Goal: Task Accomplishment & Management: Use online tool/utility

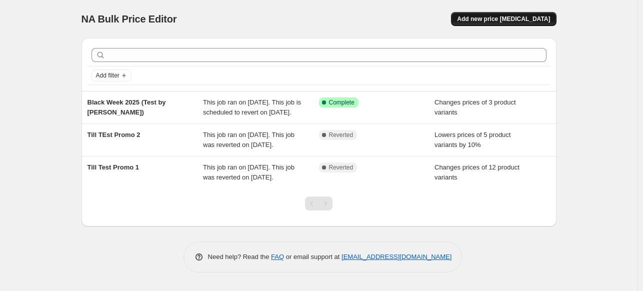
click at [511, 15] on button "Add new price [MEDICAL_DATA]" at bounding box center [503, 19] width 105 height 14
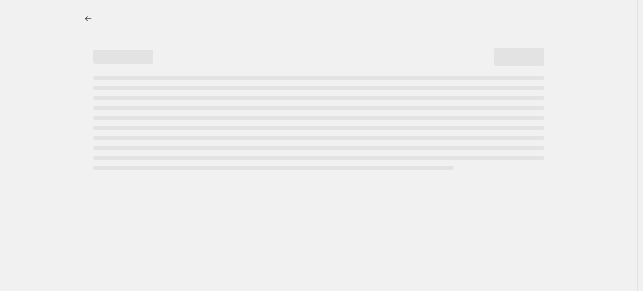
select select "percentage"
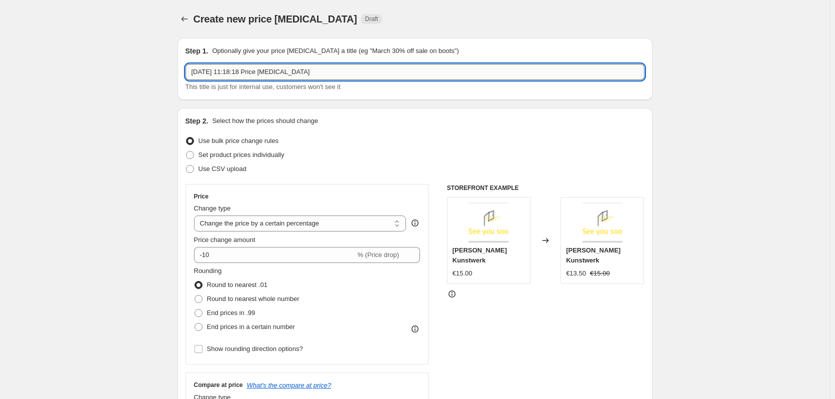
click at [285, 78] on input "[DATE] 11:18:18 Price [MEDICAL_DATA]" at bounding box center [414, 72] width 459 height 16
click at [349, 72] on input "[DATE] 11:18:18 Price chTange job" at bounding box center [414, 72] width 459 height 16
type input "2"
type input "Test [PERSON_NAME]"
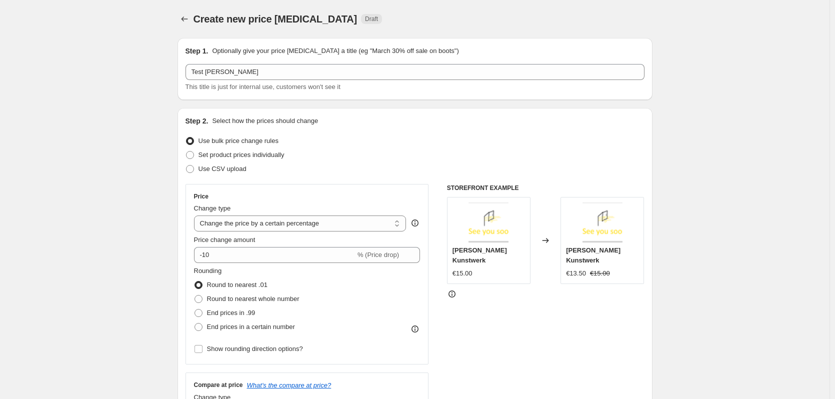
click at [332, 121] on div "Step 2. Select how the prices should change" at bounding box center [414, 121] width 459 height 10
click at [221, 153] on span "Set product prices individually" at bounding box center [241, 154] width 86 height 7
click at [186, 151] on input "Set product prices individually" at bounding box center [186, 151] width 0 height 0
radio input "true"
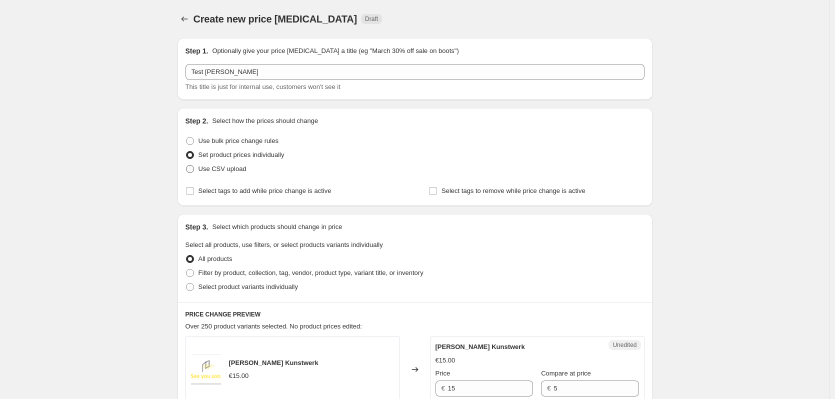
click at [219, 171] on span "Use CSV upload" at bounding box center [222, 168] width 48 height 7
click at [186, 165] on input "Use CSV upload" at bounding box center [186, 165] width 0 height 0
radio input "true"
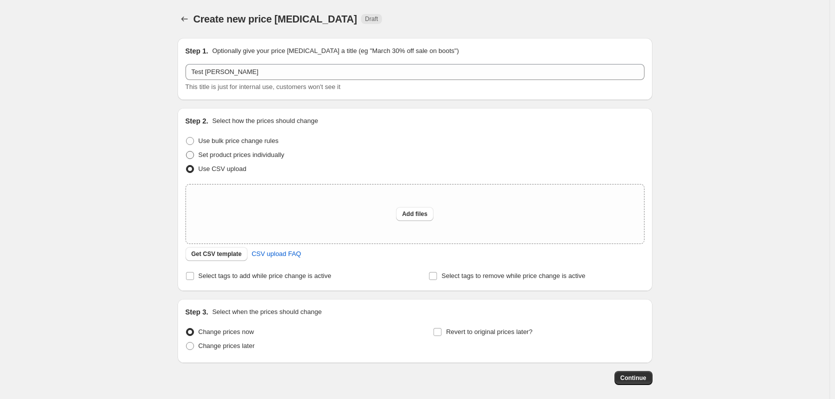
click at [216, 154] on span "Set product prices individually" at bounding box center [241, 154] width 86 height 7
click at [186, 151] on input "Set product prices individually" at bounding box center [186, 151] width 0 height 0
radio input "true"
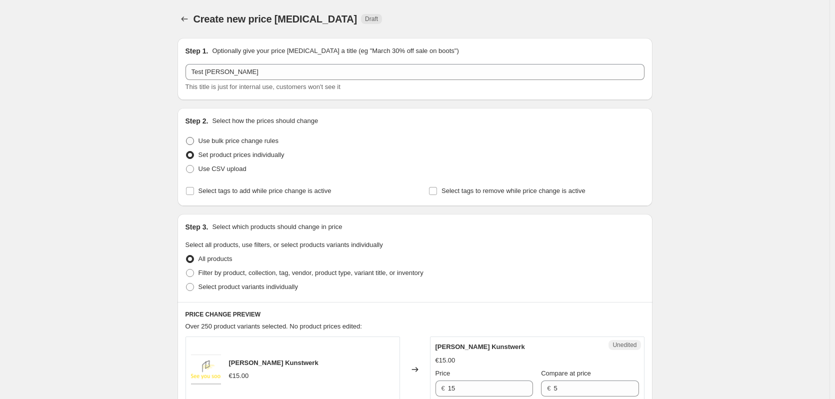
click at [211, 141] on span "Use bulk price change rules" at bounding box center [238, 140] width 80 height 7
click at [186, 137] on input "Use bulk price change rules" at bounding box center [186, 137] width 0 height 0
radio input "true"
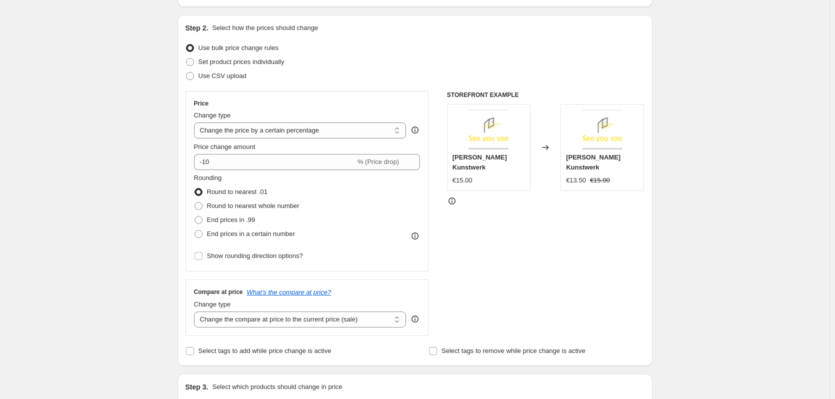
scroll to position [97, 0]
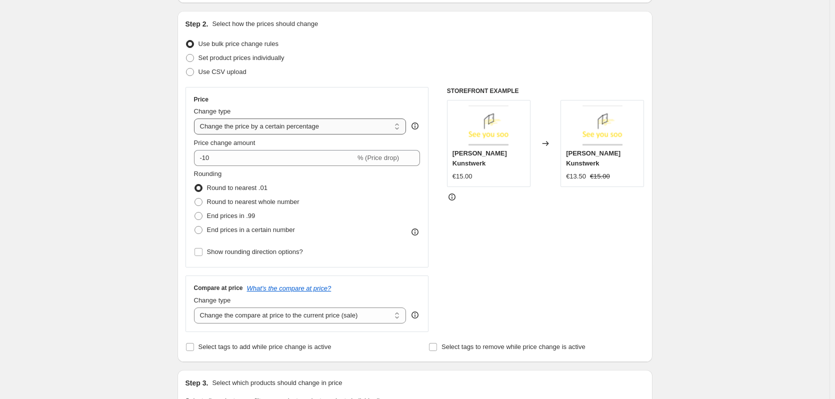
click at [376, 123] on select "Change the price to a certain amount Change the price by a certain amount Chang…" at bounding box center [300, 126] width 212 height 16
select select "to"
click at [196, 118] on select "Change the price to a certain amount Change the price by a certain amount Chang…" at bounding box center [300, 126] width 212 height 16
type input "80.00"
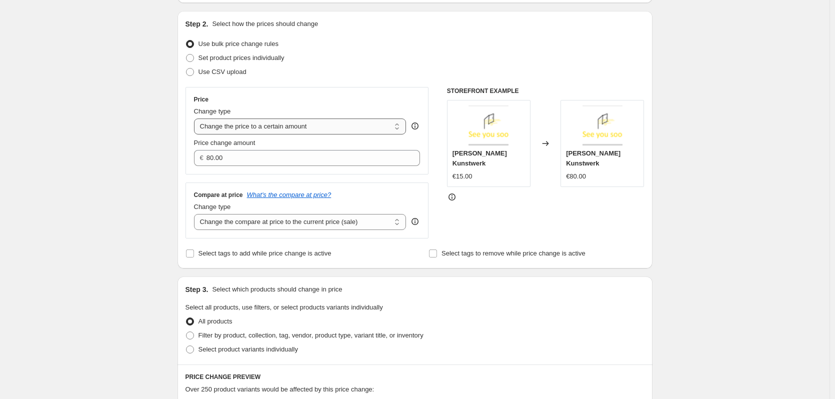
click at [307, 125] on select "Change the price to a certain amount Change the price by a certain amount Chang…" at bounding box center [300, 126] width 212 height 16
select select "by"
click at [196, 118] on select "Change the price to a certain amount Change the price by a certain amount Chang…" at bounding box center [300, 126] width 212 height 16
type input "-10.00"
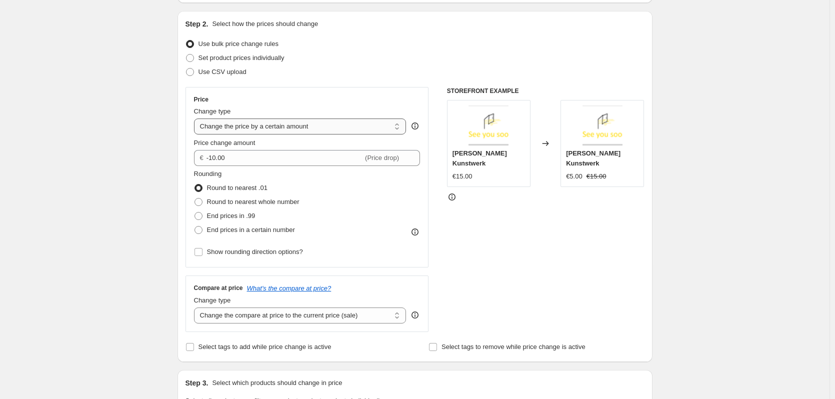
click at [293, 126] on select "Change the price to a certain amount Change the price by a certain amount Chang…" at bounding box center [300, 126] width 212 height 16
select select "percentage"
click at [196, 118] on select "Change the price to a certain amount Change the price by a certain amount Chang…" at bounding box center [300, 126] width 212 height 16
type input "-15"
click at [295, 128] on select "Change the price to a certain amount Change the price by a certain amount Chang…" at bounding box center [300, 126] width 212 height 16
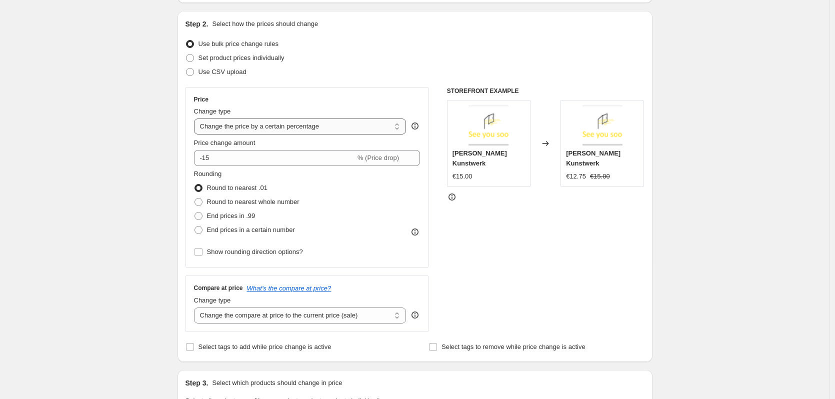
click at [196, 118] on select "Change the price to a certain amount Change the price by a certain amount Chang…" at bounding box center [300, 126] width 212 height 16
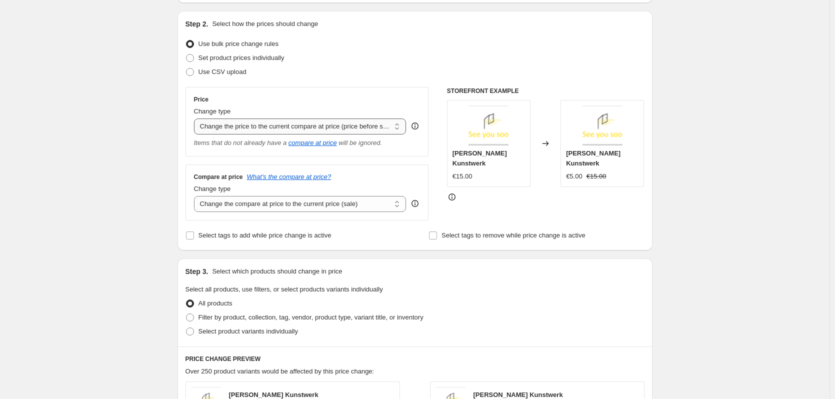
click at [268, 127] on select "Change the price to a certain amount Change the price by a certain amount Chang…" at bounding box center [300, 126] width 212 height 16
click at [196, 118] on select "Change the price to a certain amount Change the price by a certain amount Chang…" at bounding box center [300, 126] width 212 height 16
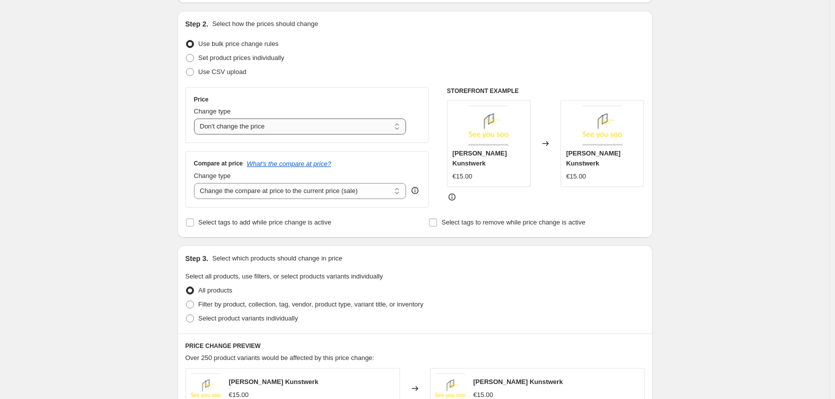
click at [286, 127] on select "Change the price to a certain amount Change the price by a certain amount Chang…" at bounding box center [300, 126] width 212 height 16
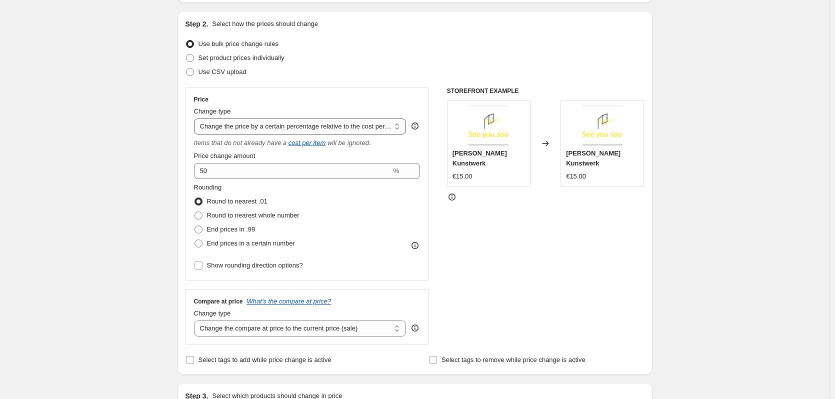
click at [284, 129] on select "Change the price to a certain amount Change the price by a certain amount Chang…" at bounding box center [300, 126] width 212 height 16
select select "margin"
click at [196, 118] on select "Change the price to a certain amount Change the price by a certain amount Chang…" at bounding box center [300, 126] width 212 height 16
click at [235, 232] on span "End prices in .99" at bounding box center [231, 228] width 48 height 7
click at [195, 226] on input "End prices in .99" at bounding box center [194, 225] width 0 height 0
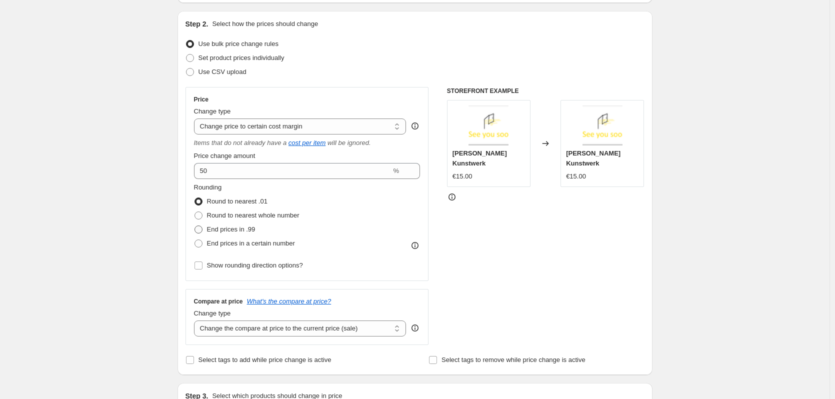
radio input "true"
click at [238, 243] on span "End prices in a certain number" at bounding box center [251, 242] width 88 height 7
click at [195, 240] on input "End prices in a certain number" at bounding box center [194, 239] width 0 height 0
radio input "true"
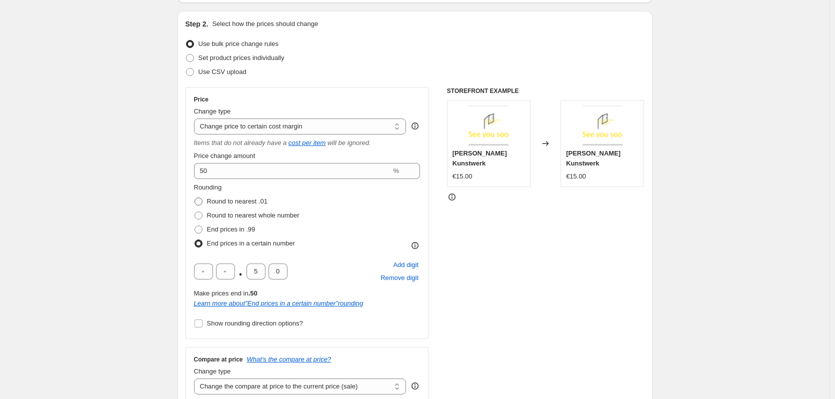
click at [217, 204] on span "Round to nearest .01" at bounding box center [237, 200] width 60 height 7
click at [195, 198] on input "Round to nearest .01" at bounding box center [194, 197] width 0 height 0
radio input "true"
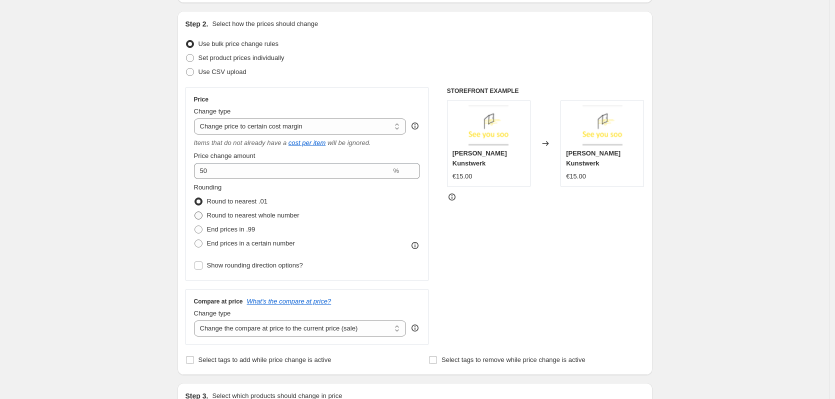
click at [223, 216] on span "Round to nearest whole number" at bounding box center [253, 214] width 92 height 7
click at [195, 212] on input "Round to nearest whole number" at bounding box center [194, 211] width 0 height 0
radio input "true"
click at [228, 227] on span "End prices in .99" at bounding box center [231, 228] width 48 height 7
click at [195, 226] on input "End prices in .99" at bounding box center [194, 225] width 0 height 0
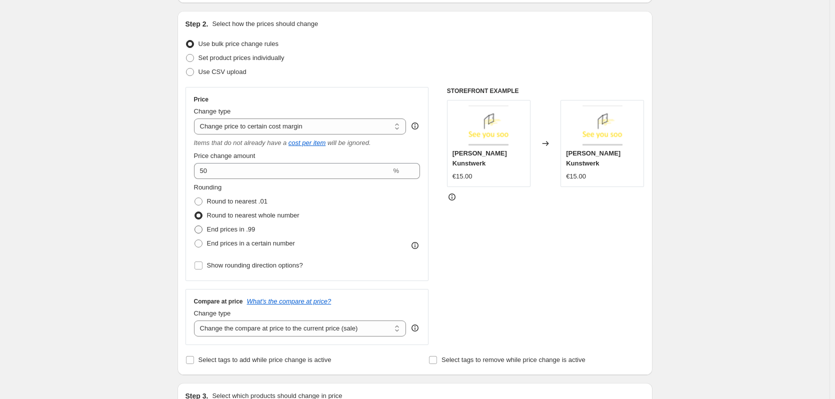
radio input "true"
click at [243, 263] on span "Show rounding direction options?" at bounding box center [255, 264] width 96 height 7
click at [202, 263] on input "Show rounding direction options?" at bounding box center [198, 265] width 8 height 8
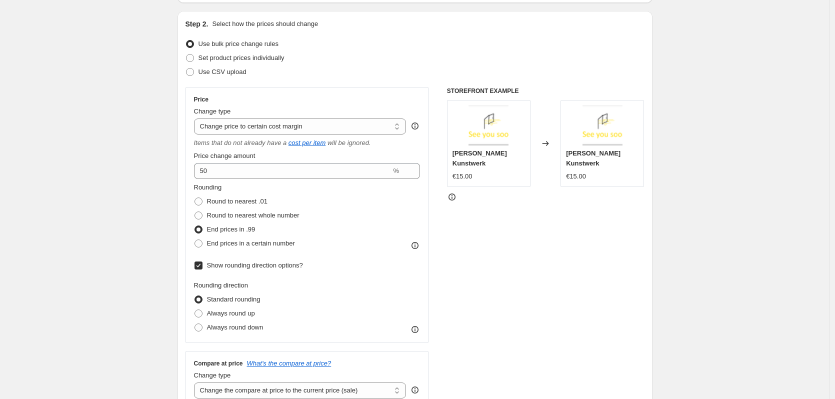
click at [243, 263] on span "Show rounding direction options?" at bounding box center [255, 264] width 96 height 7
click at [202, 263] on input "Show rounding direction options?" at bounding box center [198, 265] width 8 height 8
checkbox input "false"
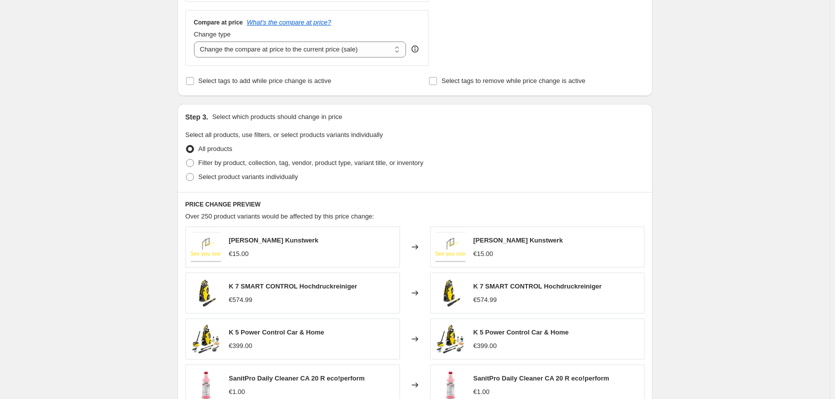
scroll to position [344, 0]
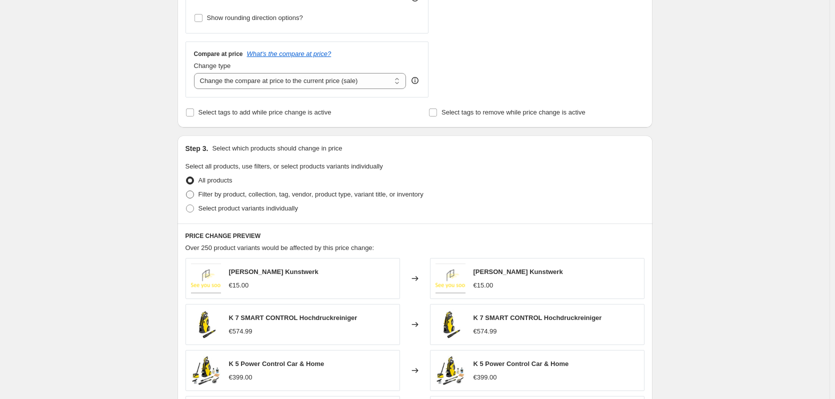
click at [337, 198] on span "Filter by product, collection, tag, vendor, product type, variant title, or inv…" at bounding box center [310, 193] width 225 height 7
click at [186, 191] on input "Filter by product, collection, tag, vendor, product type, variant title, or inv…" at bounding box center [186, 190] width 0 height 0
radio input "true"
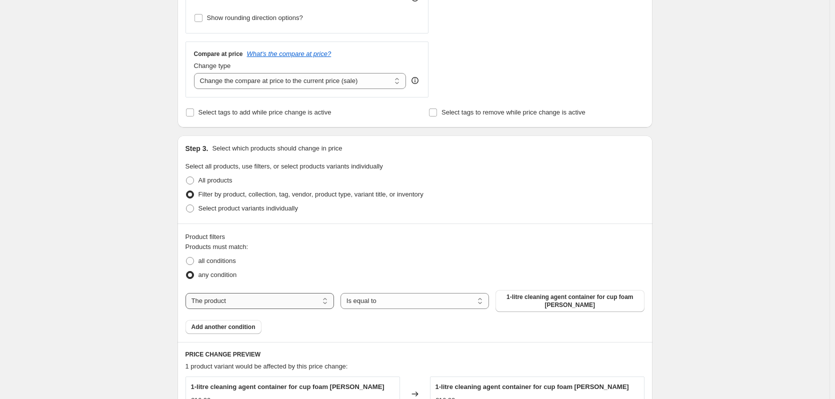
click at [288, 290] on select "The product The product's collection The product's tag The product's vendor The…" at bounding box center [259, 301] width 148 height 16
select select "collection"
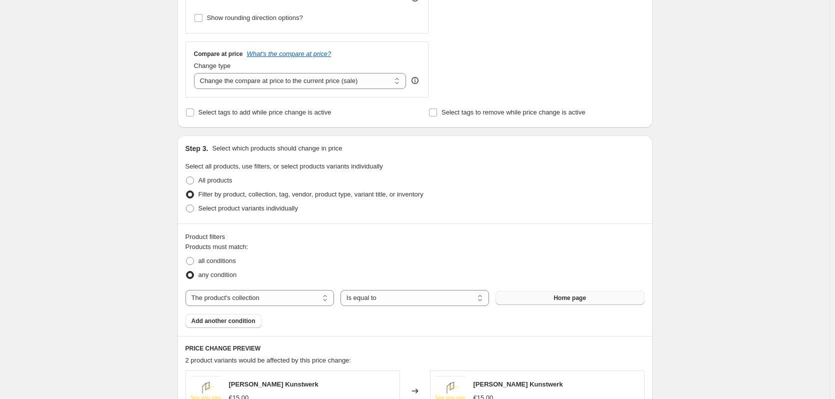
click at [535, 290] on button "Home page" at bounding box center [569, 298] width 148 height 14
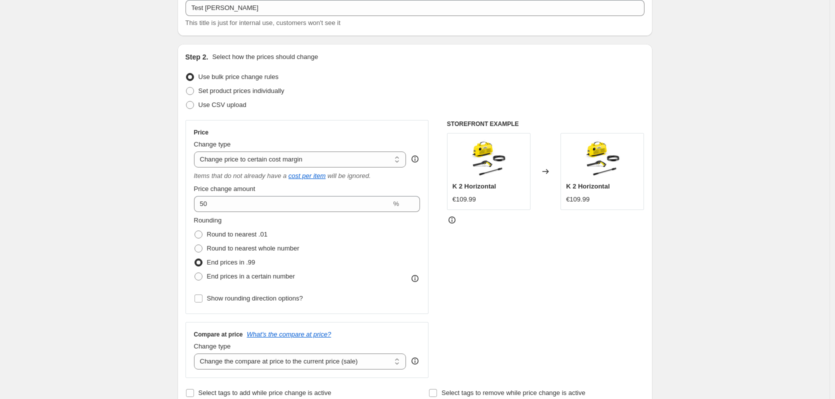
scroll to position [61, 0]
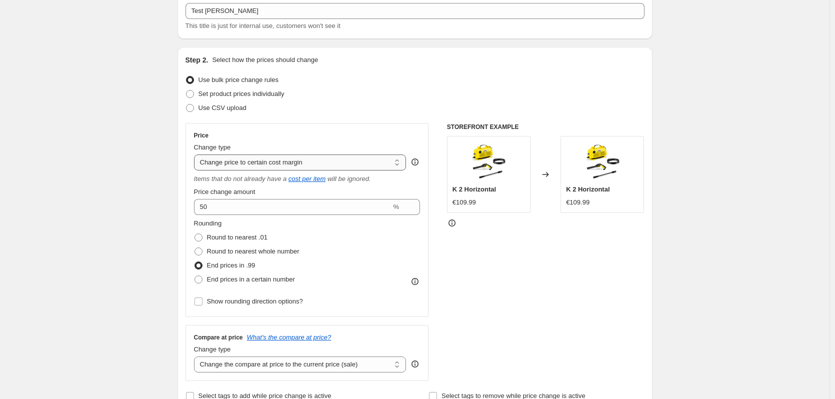
click at [382, 162] on select "Change the price to a certain amount Change the price by a certain amount Chang…" at bounding box center [300, 162] width 212 height 16
select select "percentage"
click at [196, 154] on select "Change the price to a certain amount Change the price by a certain amount Chang…" at bounding box center [300, 162] width 212 height 16
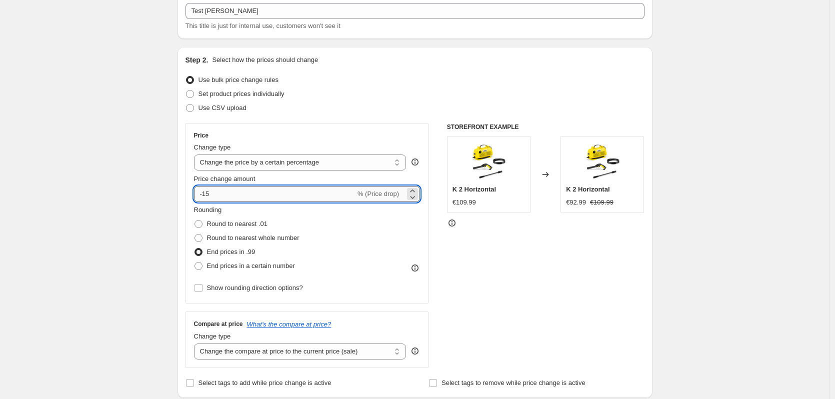
click at [222, 195] on input "-15" at bounding box center [274, 194] width 161 height 16
type input "-1"
type input "-25"
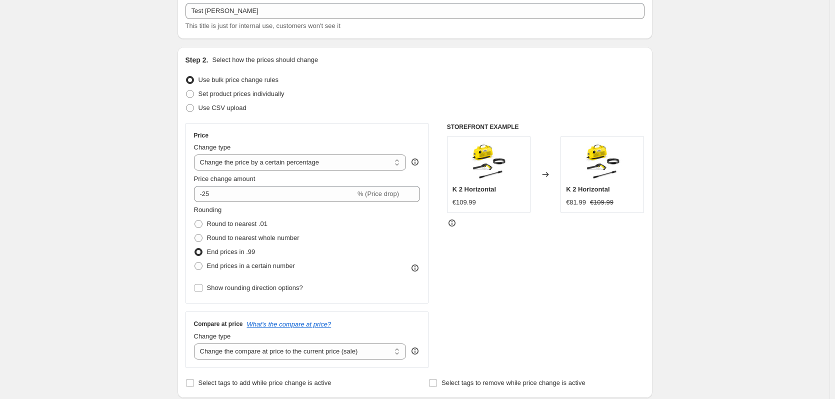
click at [508, 273] on div "STOREFRONT EXAMPLE K 2 Horizontal €109.99 Changed to K 2 Horizontal €81.99 €109…" at bounding box center [545, 245] width 197 height 245
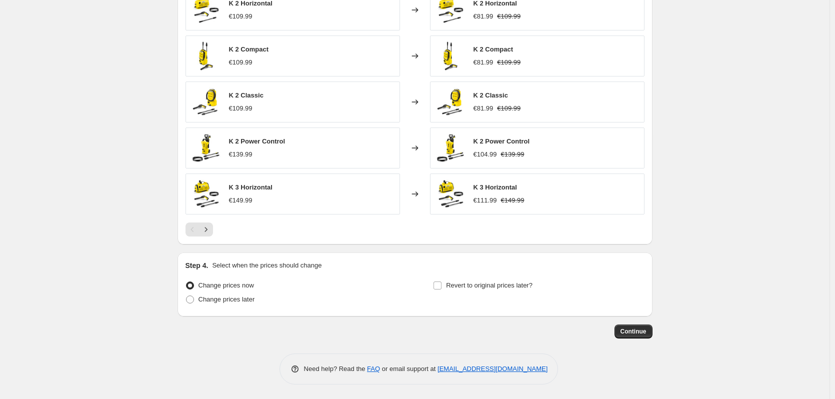
scroll to position [713, 0]
click at [437, 286] on input "Revert to original prices later?" at bounding box center [437, 285] width 8 height 8
checkbox input "true"
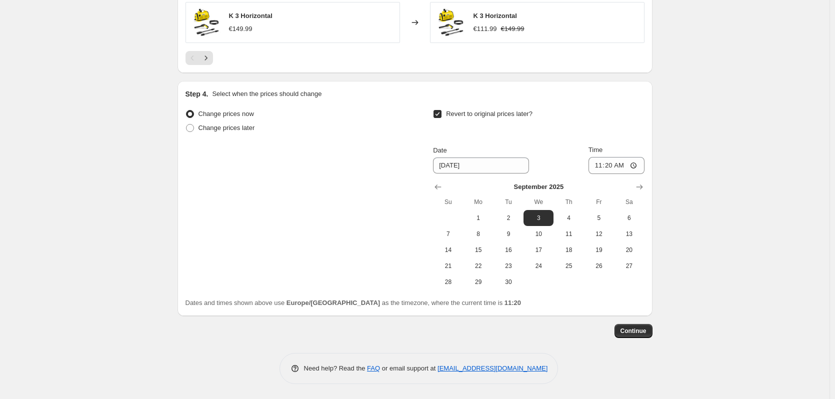
scroll to position [878, 0]
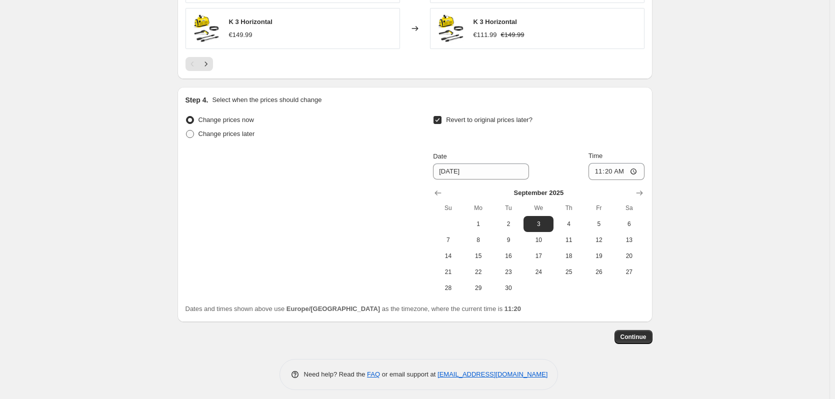
click at [193, 134] on span at bounding box center [190, 134] width 8 height 8
click at [186, 130] on input "Change prices later" at bounding box center [186, 130] width 0 height 0
radio input "true"
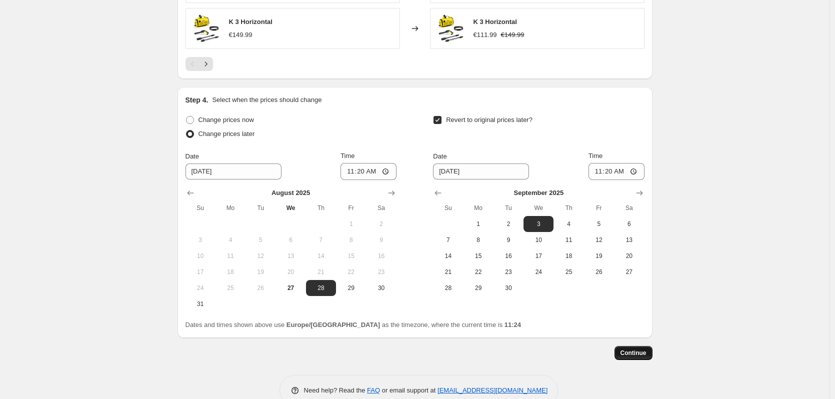
click at [627, 290] on span "Continue" at bounding box center [633, 353] width 26 height 8
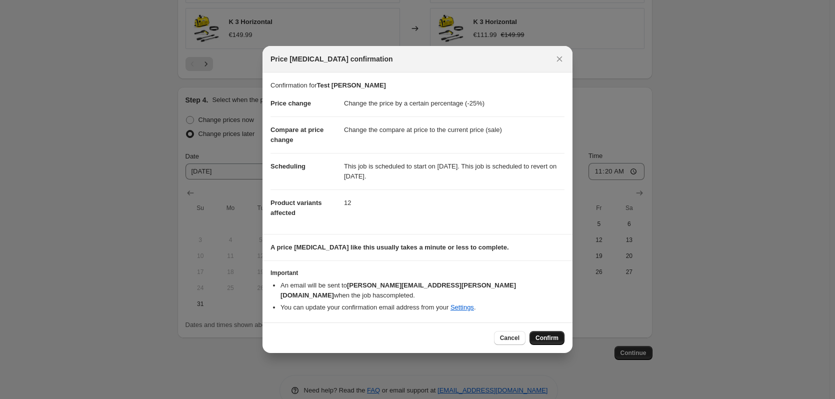
click at [544, 290] on span "Confirm" at bounding box center [546, 338] width 23 height 8
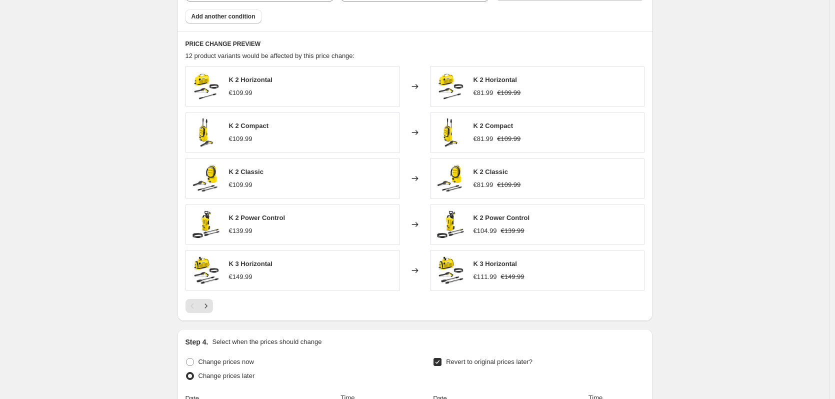
scroll to position [961, 0]
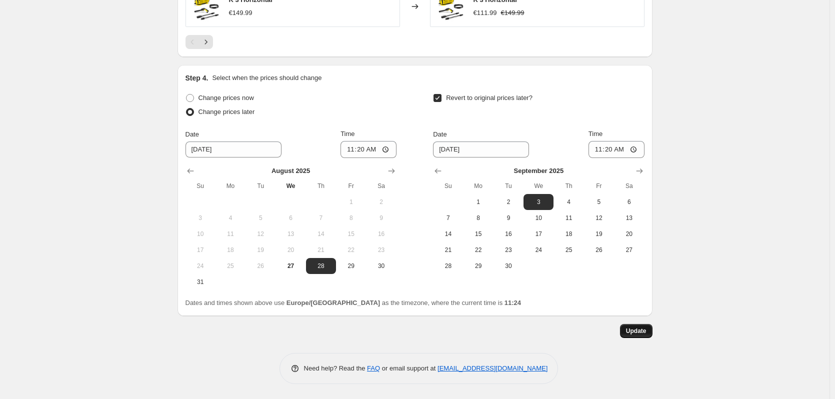
click at [646, 290] on span "Update" at bounding box center [636, 331] width 20 height 8
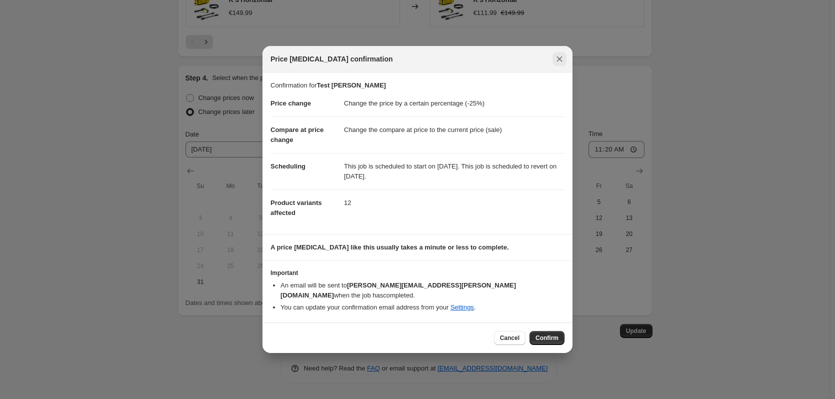
click at [559, 64] on icon "Close" at bounding box center [559, 59] width 10 height 10
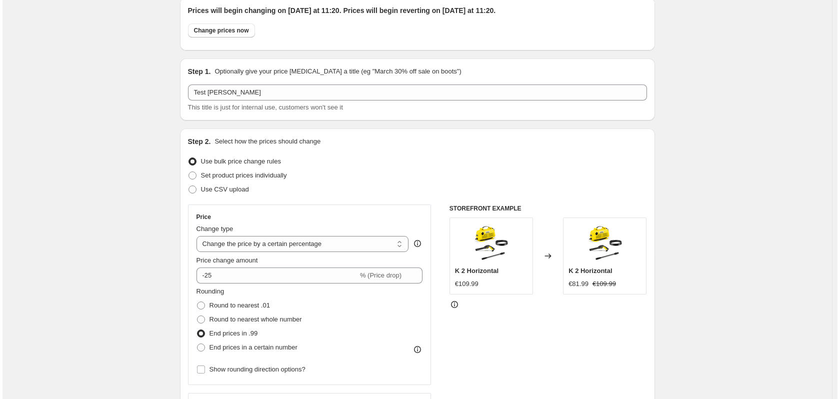
scroll to position [0, 0]
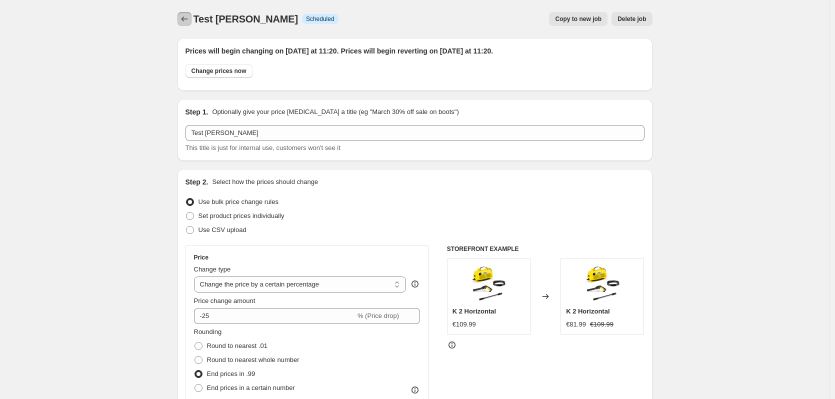
click at [187, 19] on icon "Price change jobs" at bounding box center [184, 19] width 10 height 10
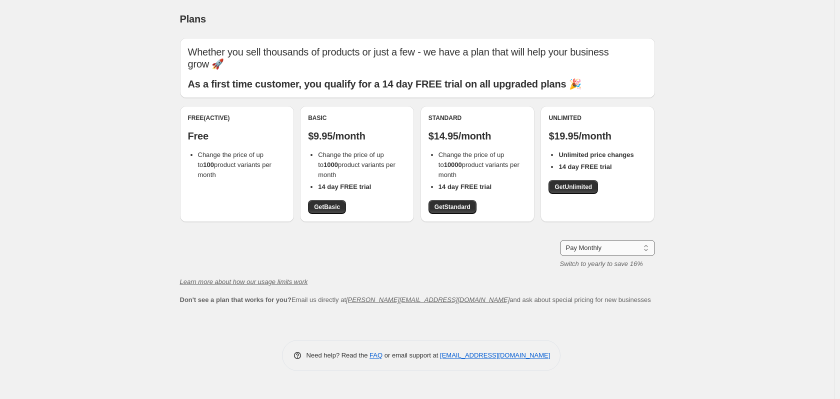
click at [639, 244] on select "Pay Monthly Pay Yearly (Save 16%)" at bounding box center [607, 248] width 95 height 16
select select "year"
click at [560, 240] on select "Pay Monthly Pay Yearly (Save 16%)" at bounding box center [607, 248] width 95 height 16
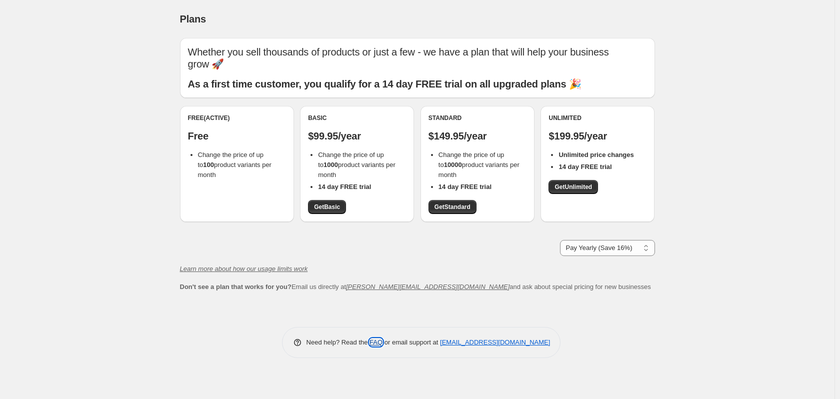
click at [375, 290] on link "FAQ" at bounding box center [375, 341] width 13 height 7
